Goal: Use online tool/utility: Utilize a website feature to perform a specific function

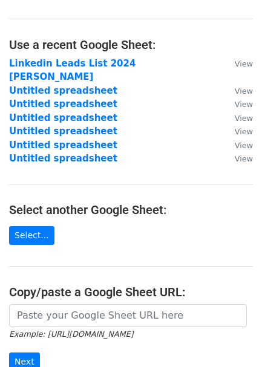
scroll to position [67, 0]
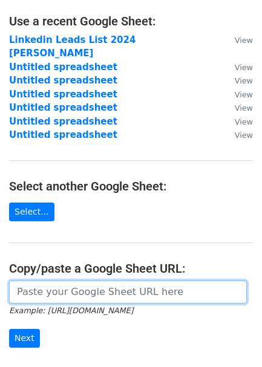
click at [54, 281] on input "url" at bounding box center [128, 292] width 238 height 23
paste input "https://docs.google.com/spreadsheets/d/1eRHf3my2ERKeQ6bgauXa2lfNskU_QcMZYAsf0WS…"
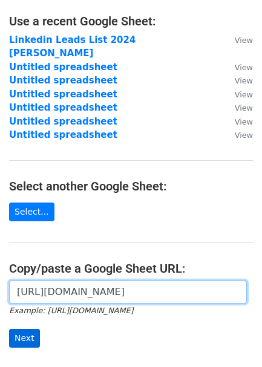
type input "https://docs.google.com/spreadsheets/d/1eRHf3my2ERKeQ6bgauXa2lfNskU_QcMZYAsf0WS…"
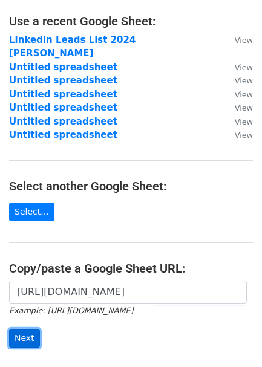
click at [26, 329] on input "Next" at bounding box center [24, 338] width 31 height 19
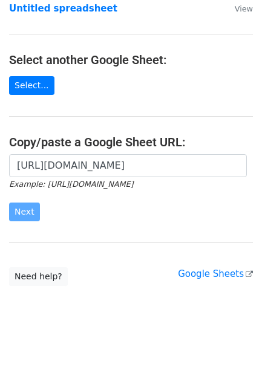
scroll to position [196, 0]
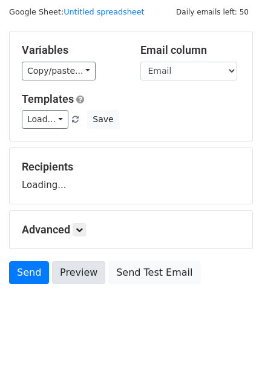
scroll to position [54, 0]
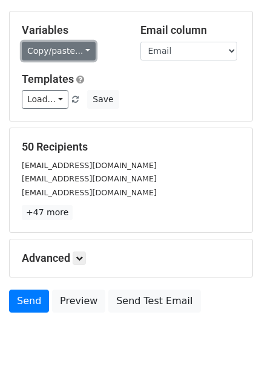
click at [47, 49] on link "Copy/paste..." at bounding box center [59, 51] width 74 height 19
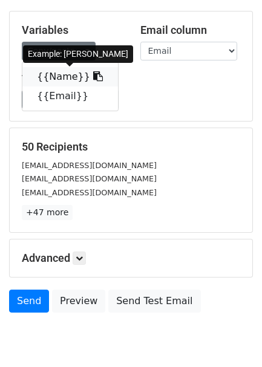
click at [44, 79] on link "{{Name}}" at bounding box center [70, 76] width 96 height 19
